Goal: Task Accomplishment & Management: Manage account settings

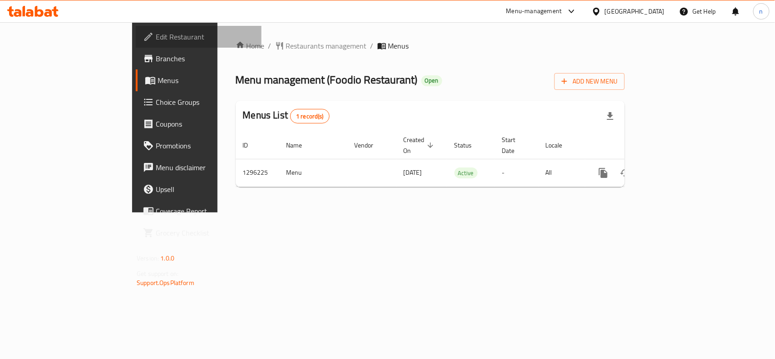
click at [156, 39] on span "Edit Restaurant" at bounding box center [205, 36] width 98 height 11
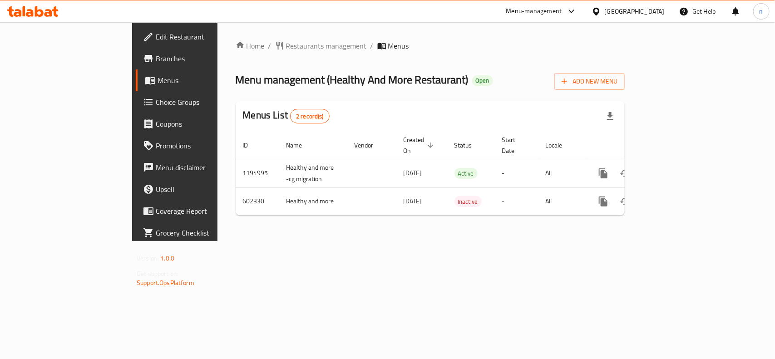
click at [156, 36] on span "Edit Restaurant" at bounding box center [205, 36] width 98 height 11
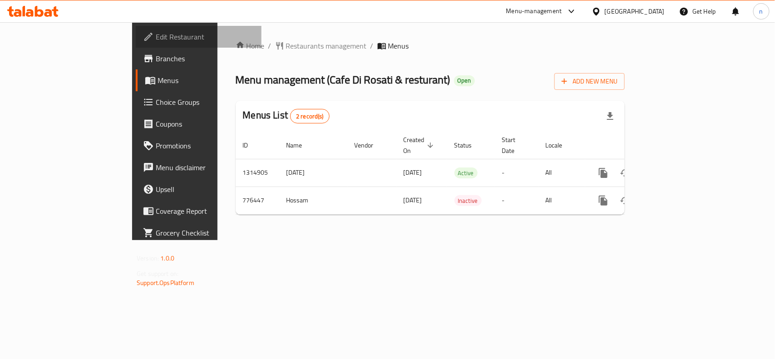
click at [156, 35] on span "Edit Restaurant" at bounding box center [205, 36] width 98 height 11
